Goal: Task Accomplishment & Management: Use online tool/utility

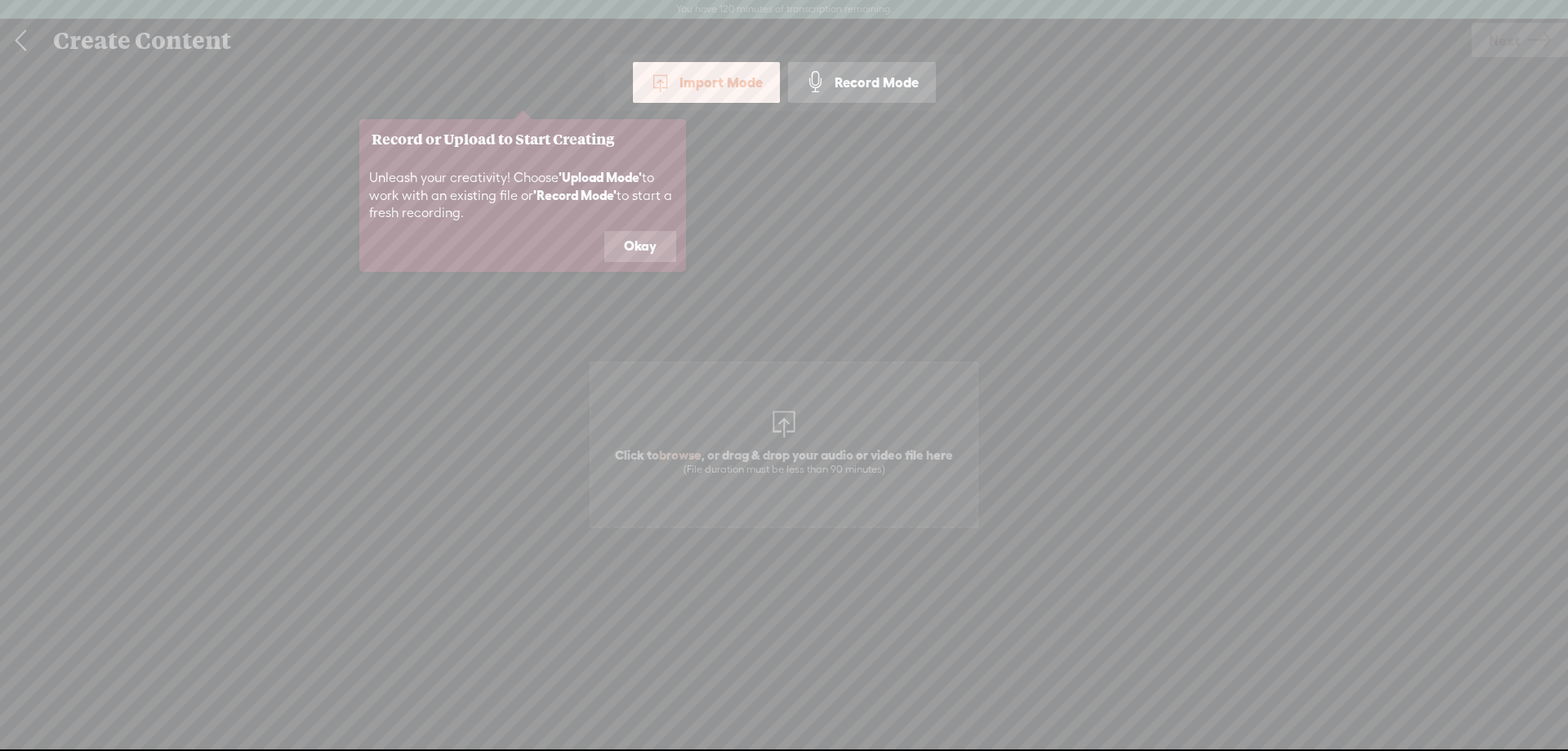
click at [641, 249] on button "Okay" at bounding box center [640, 246] width 72 height 31
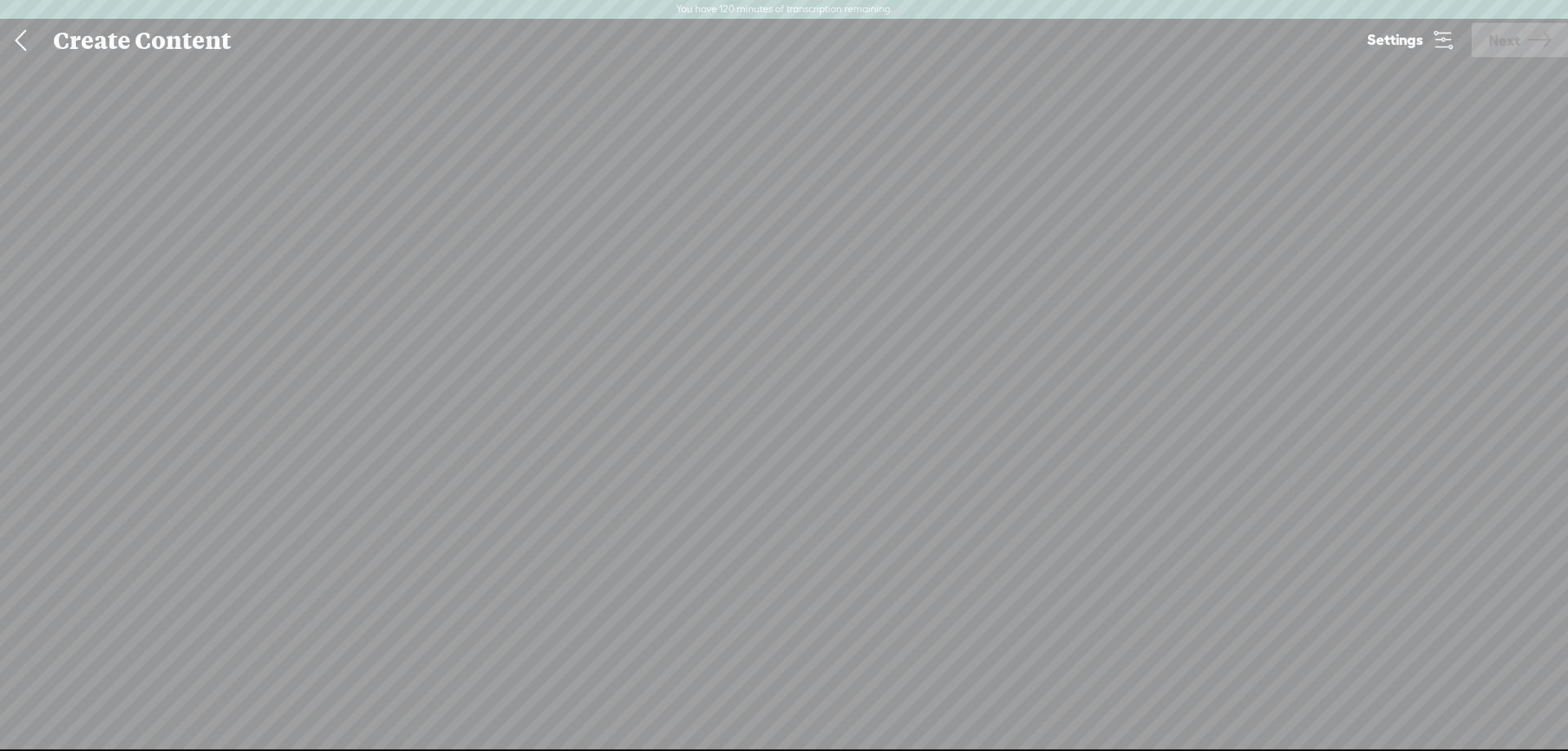
scroll to position [1, 0]
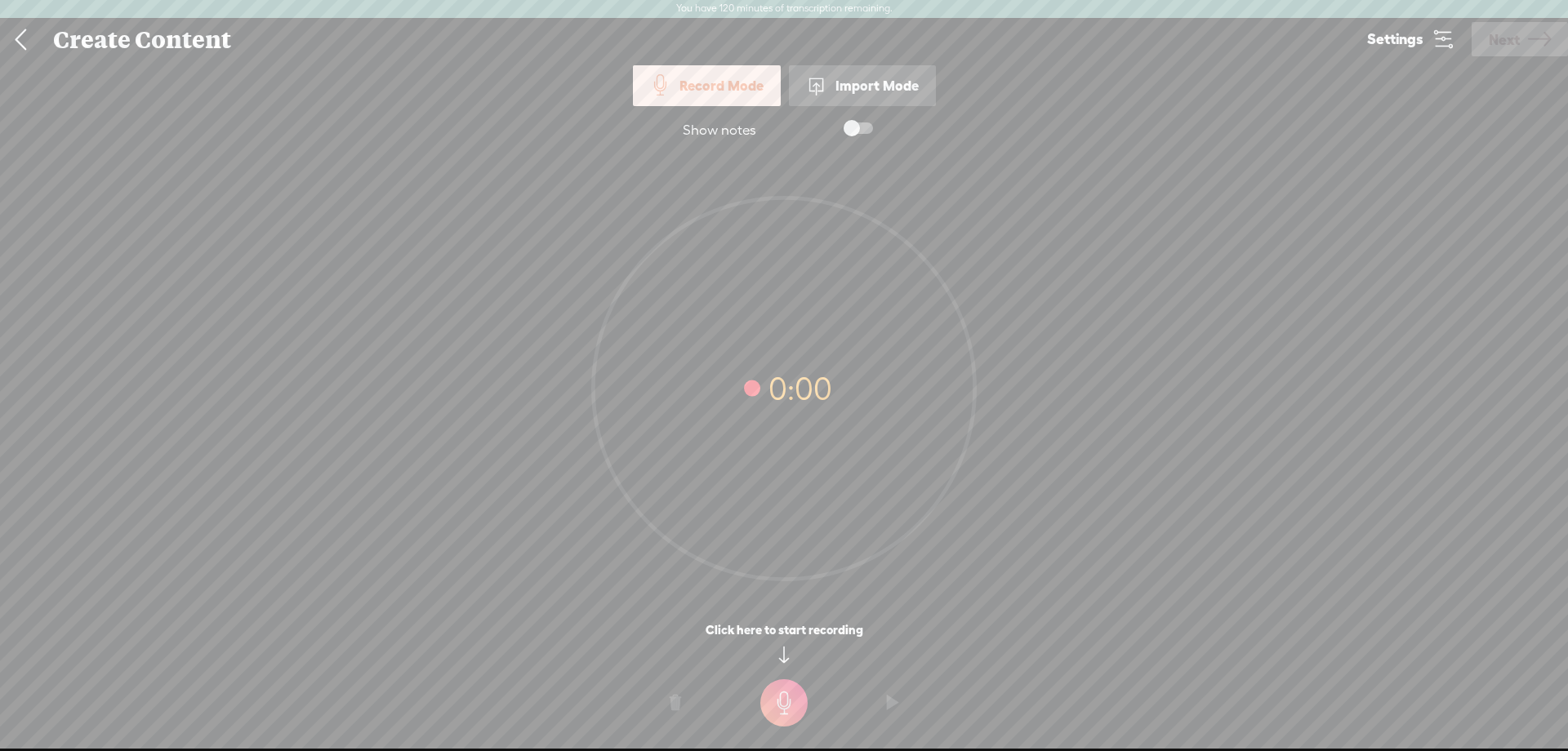
click at [26, 34] on link at bounding box center [20, 40] width 41 height 42
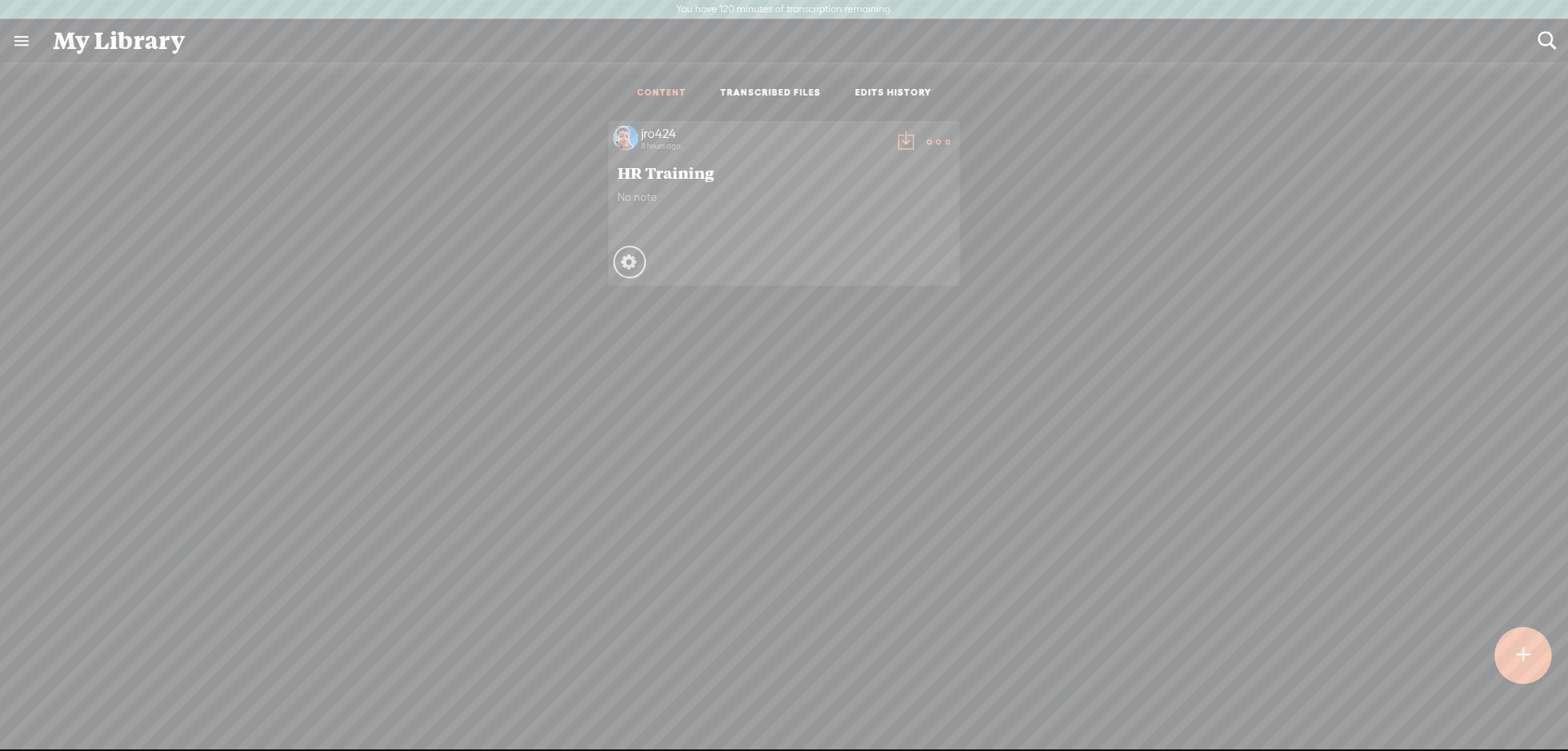
click at [940, 141] on t at bounding box center [938, 142] width 22 height 22
click at [637, 525] on div "jro424 8 hours ago HR Training No note Processing Private" at bounding box center [784, 459] width 1544 height 694
click at [1523, 642] on t at bounding box center [1523, 656] width 14 height 36
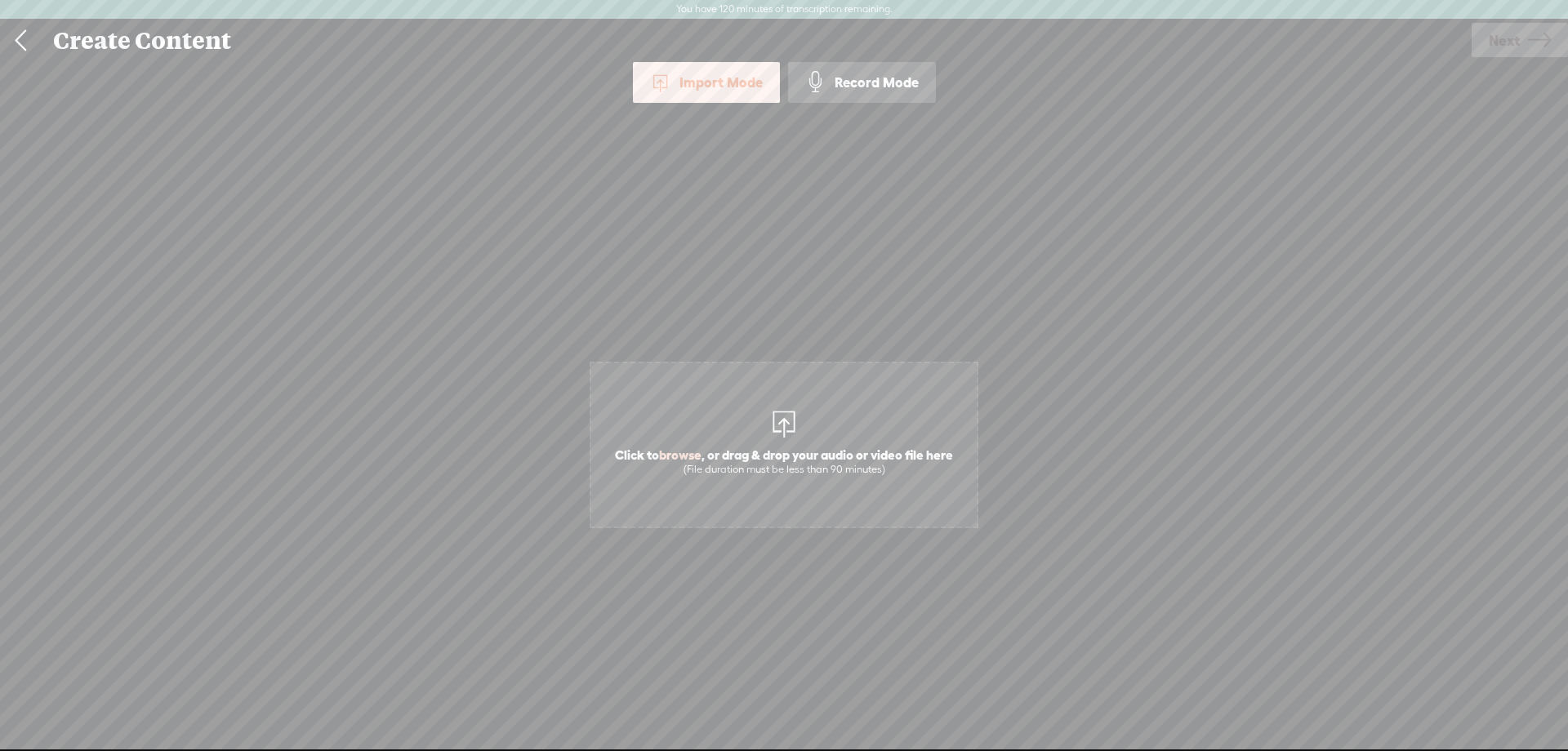
drag, startPoint x: 290, startPoint y: 241, endPoint x: 290, endPoint y: 230, distance: 11.0
click at [290, 240] on div "Import Mode Import Mode Record Mode Text Language: *: English (US) English (US)…" at bounding box center [784, 414] width 1568 height 704
click at [0, 27] on link at bounding box center [20, 41] width 41 height 42
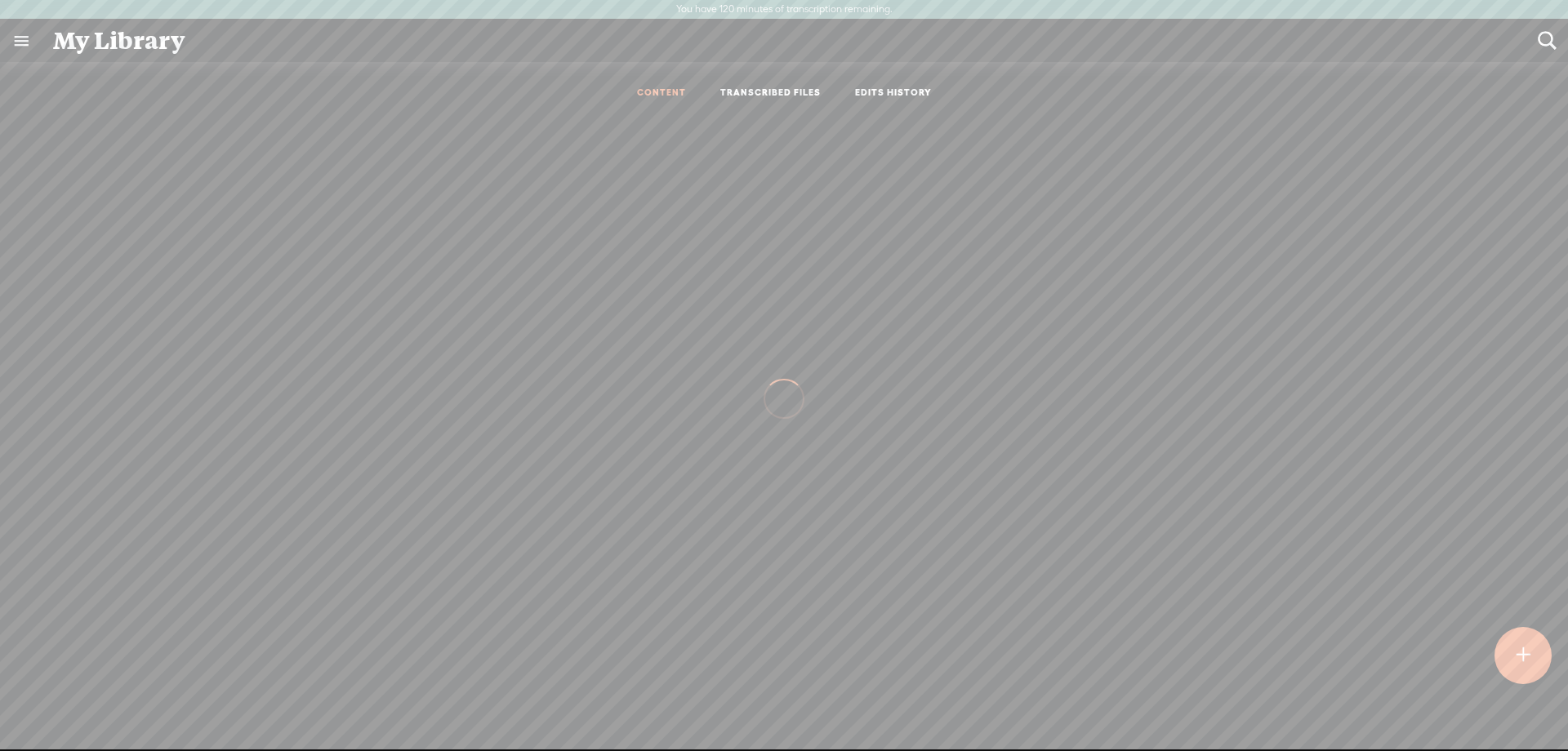
click at [23, 40] on link at bounding box center [21, 41] width 42 height 42
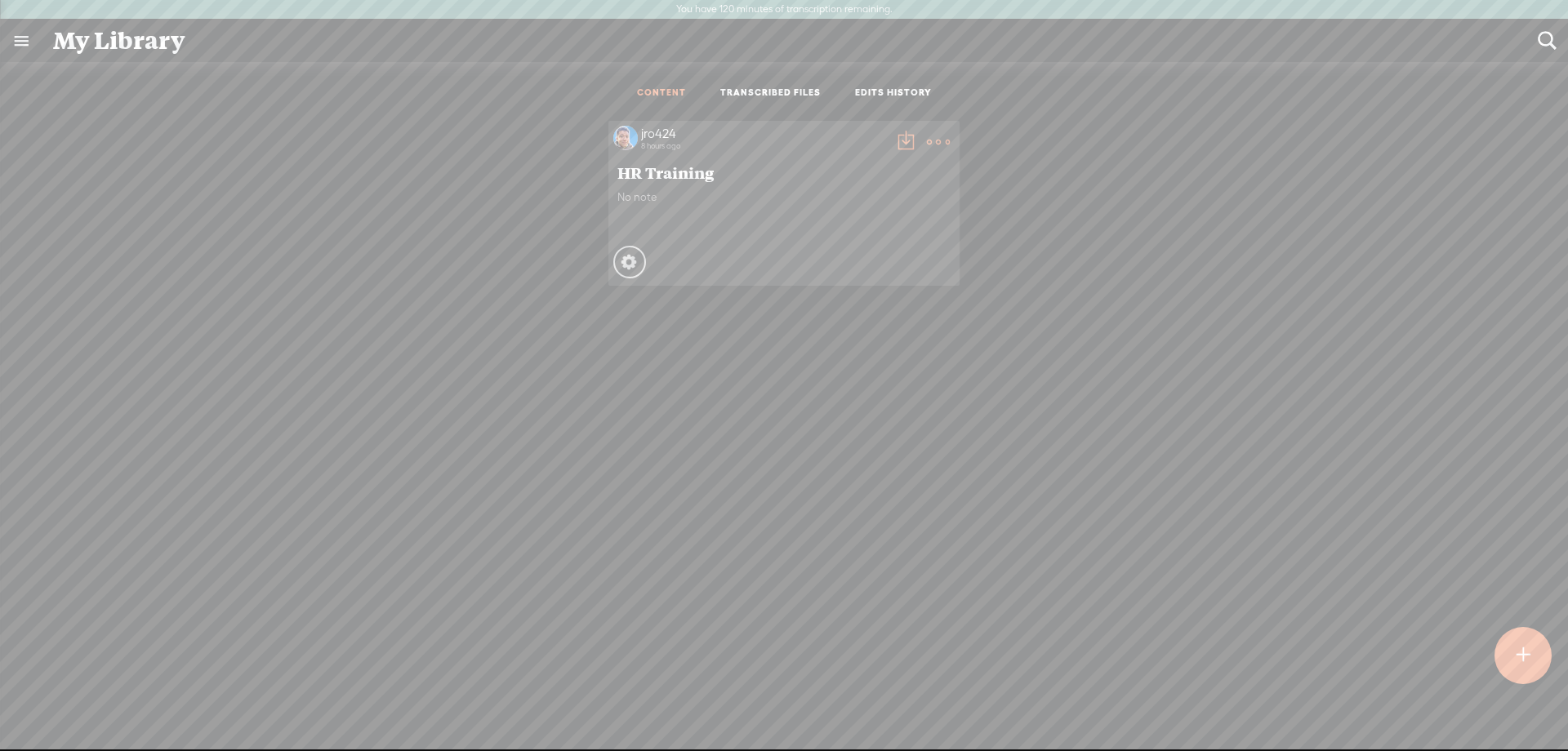
click at [446, 340] on body "You have 120 minutes of transcription remaining. Upgrade to increase your limit…" at bounding box center [784, 374] width 1568 height 749
click at [1535, 657] on div at bounding box center [1523, 656] width 57 height 57
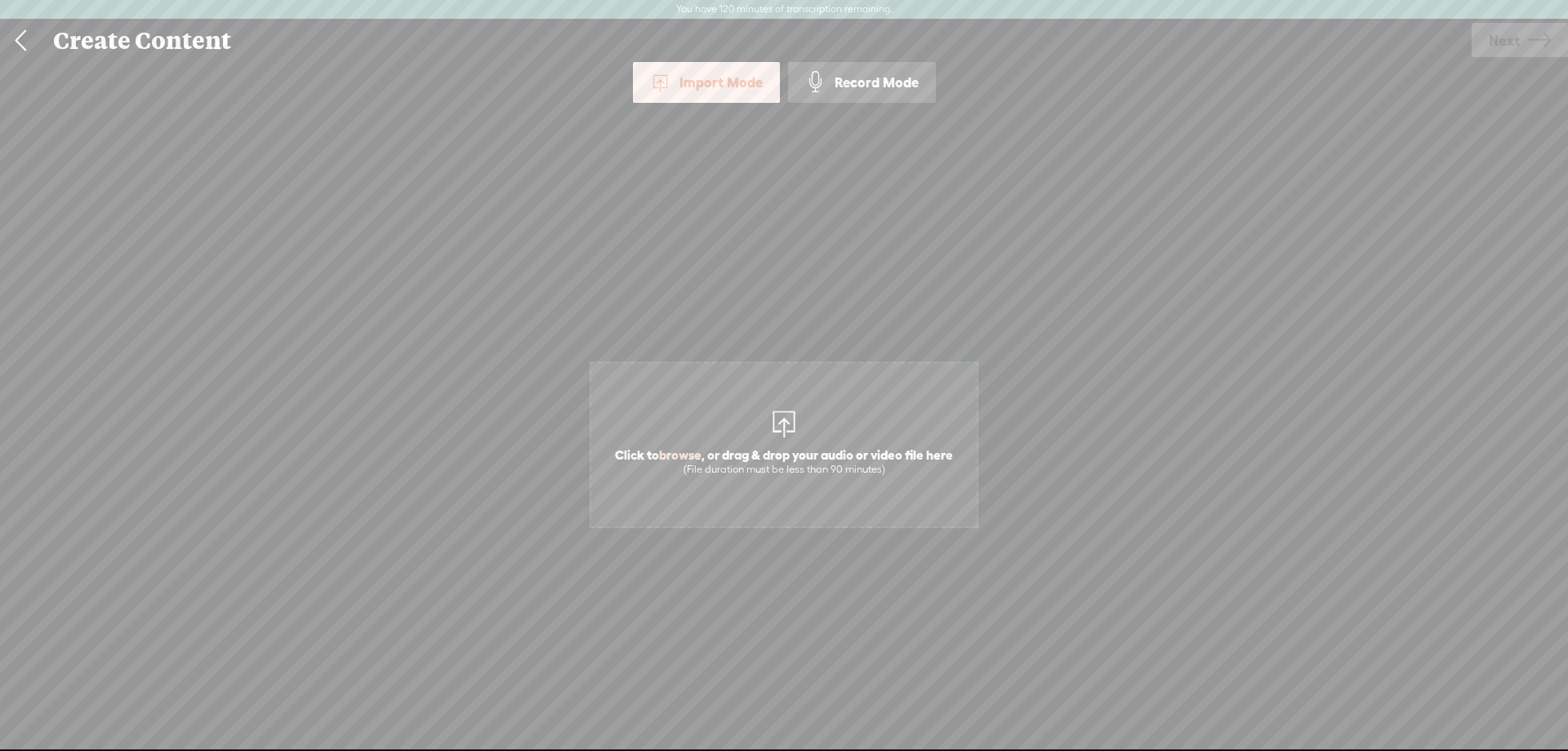
click at [735, 400] on span "Click to browse , or drag & drop your audio or video file here (File duration m…" at bounding box center [784, 445] width 389 height 167
click at [1509, 24] on span "Next" at bounding box center [1505, 41] width 31 height 41
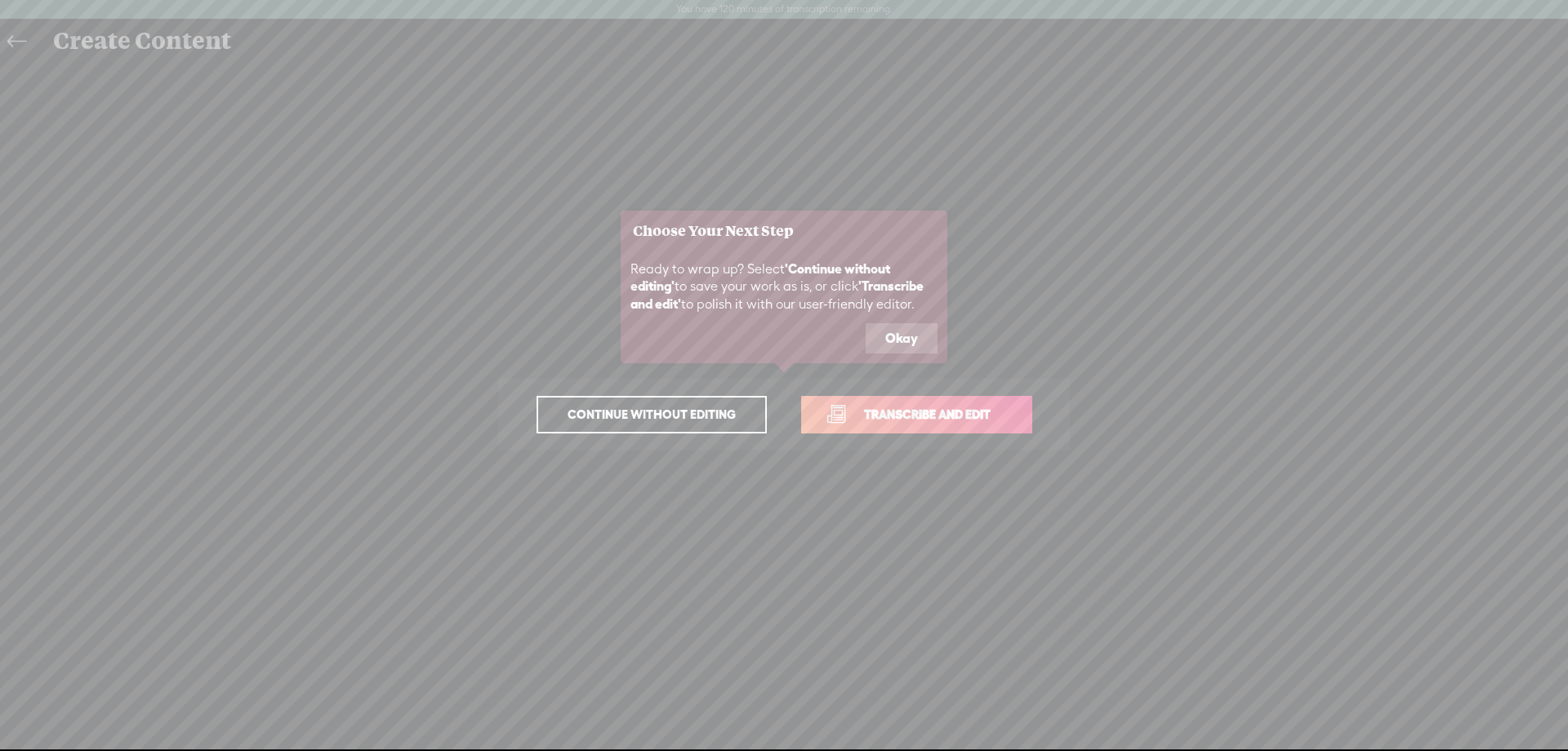
click at [915, 346] on button "Okay" at bounding box center [902, 339] width 72 height 31
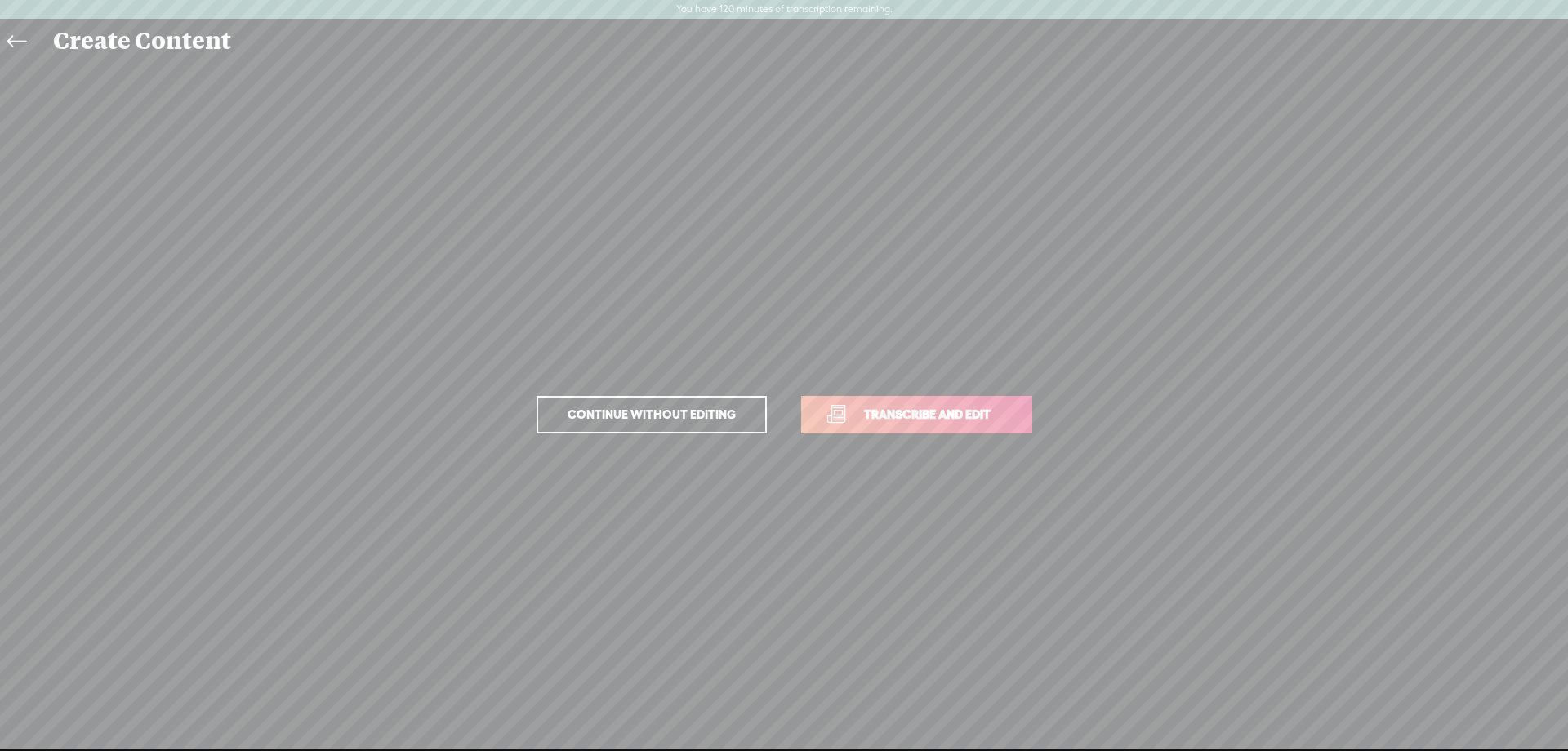
click at [955, 424] on link "Transcribe and edit" at bounding box center [916, 414] width 231 height 37
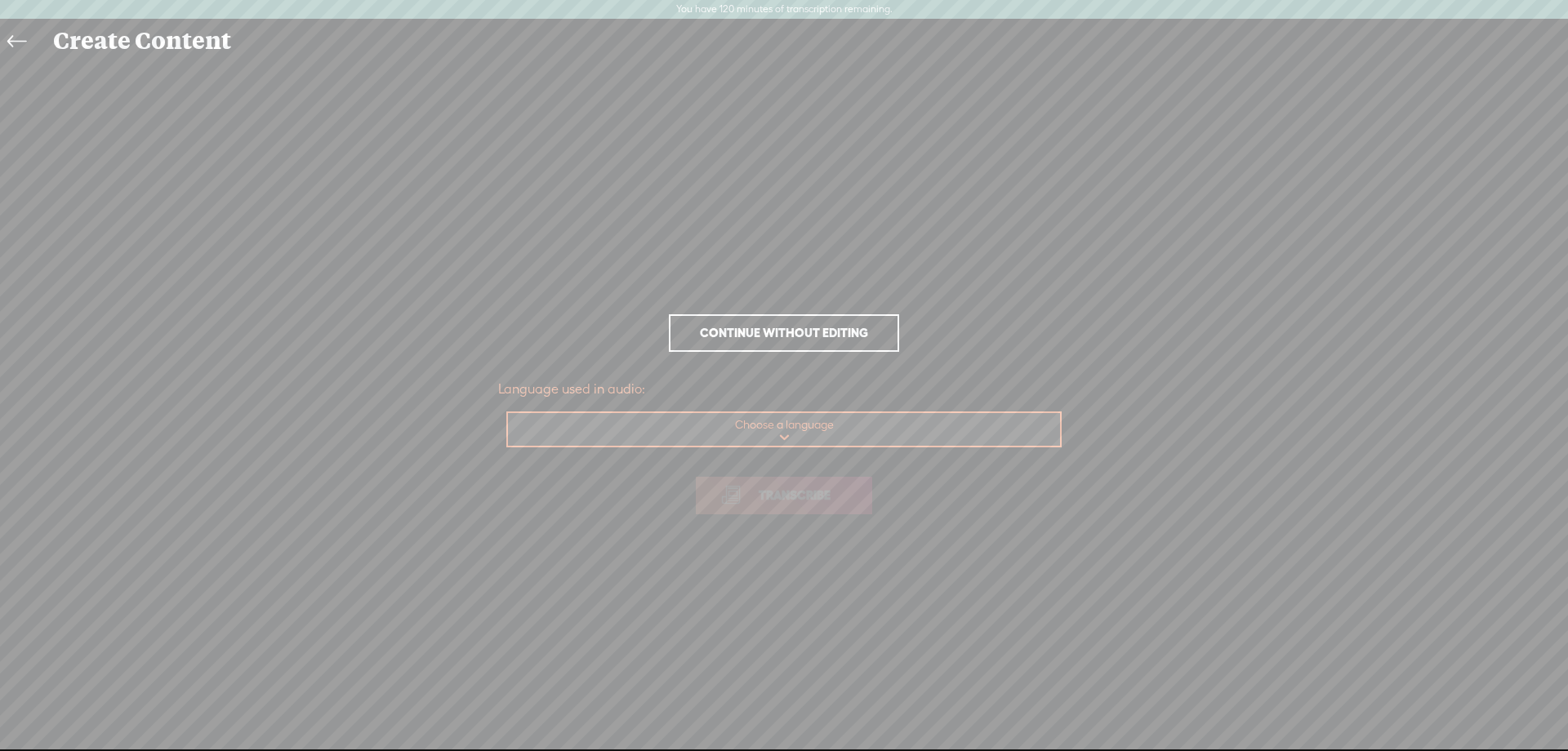
click at [508, 413] on select "Choose a language Afrikaans Albanian Amharic Arabic, Gulf Arabic, Modern Standa…" at bounding box center [785, 430] width 554 height 34
select select "en-US"
click option "English, [GEOGRAPHIC_DATA]" at bounding box center [0, 0] width 0 height 0
click at [781, 494] on span "Transcribe" at bounding box center [794, 495] width 106 height 19
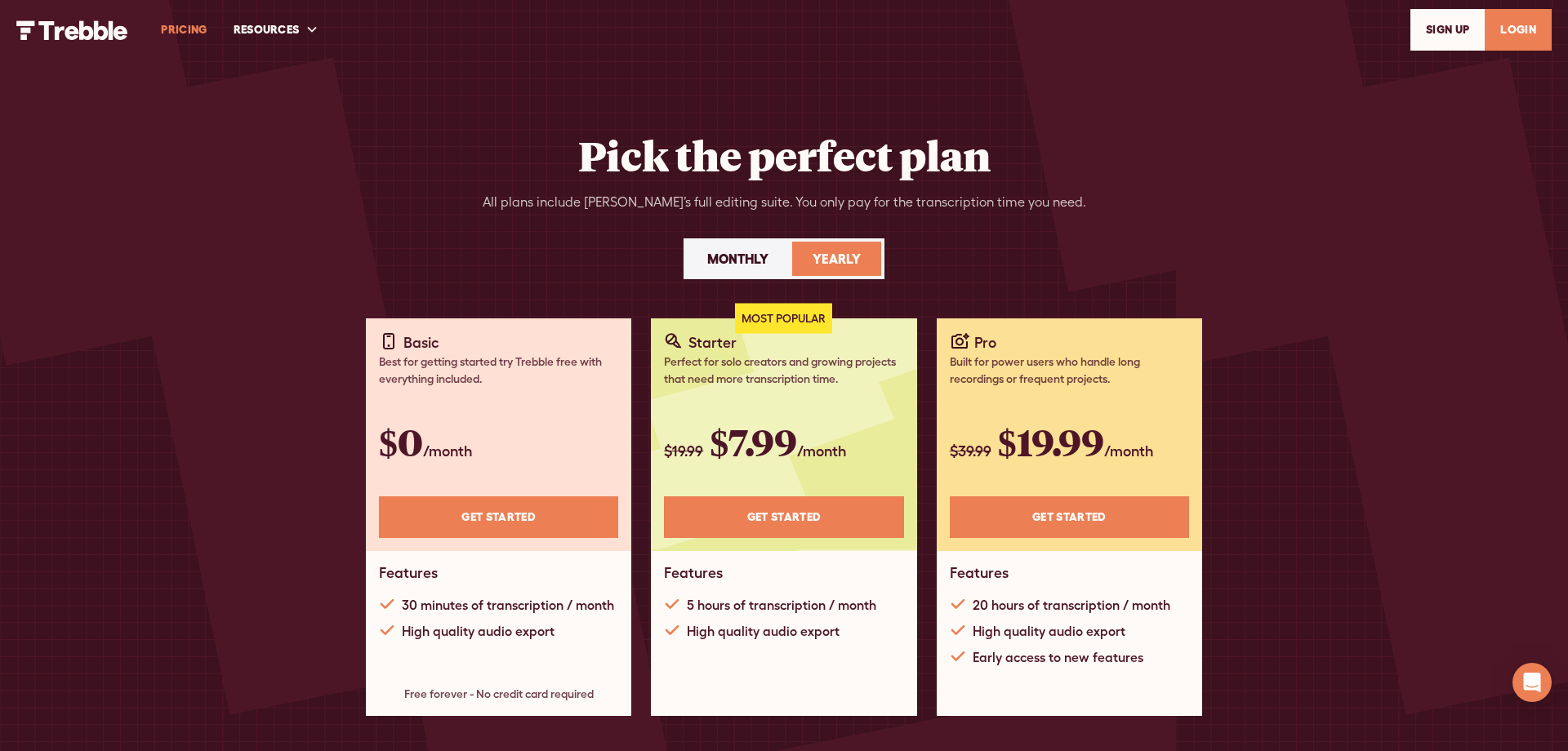
scroll to position [165, 0]
